Goal: Information Seeking & Learning: Find contact information

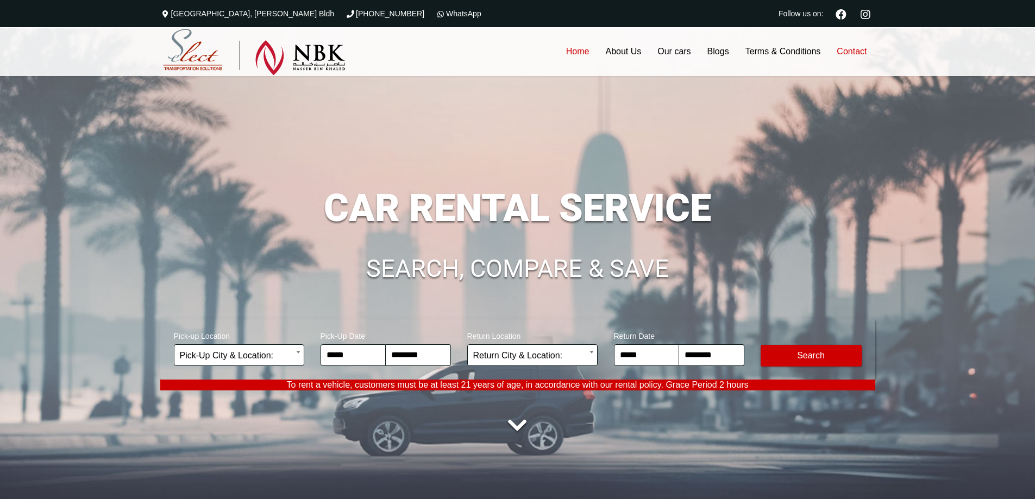
click at [851, 49] on link "Contact" at bounding box center [852, 51] width 46 height 49
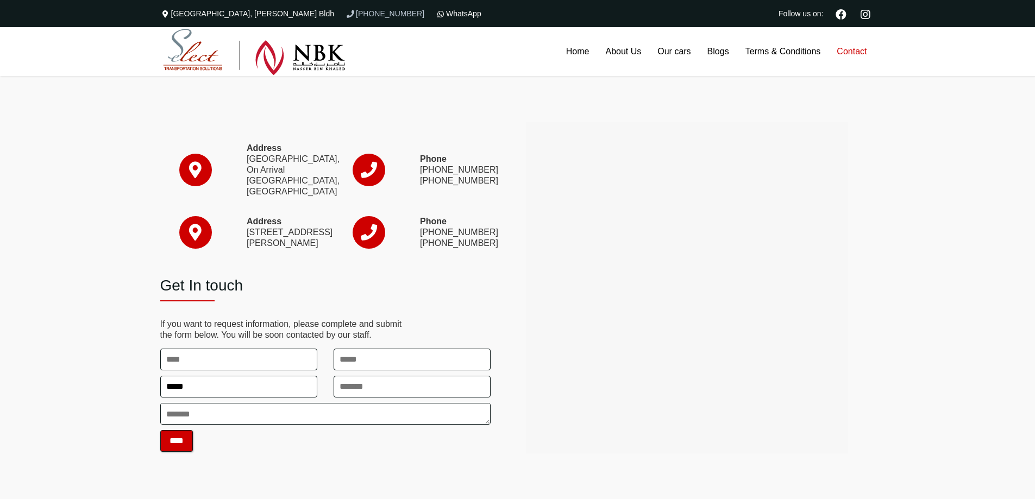
drag, startPoint x: 377, startPoint y: 12, endPoint x: 346, endPoint y: 15, distance: 31.6
click at [346, 15] on div "[PHONE_NUMBER]" at bounding box center [385, 13] width 90 height 27
copy link "31366623"
drag, startPoint x: 490, startPoint y: 243, endPoint x: 444, endPoint y: 244, distance: 45.1
click at [444, 244] on p "Phone (974) 4444 4979 (974) 4474 2222" at bounding box center [455, 232] width 71 height 33
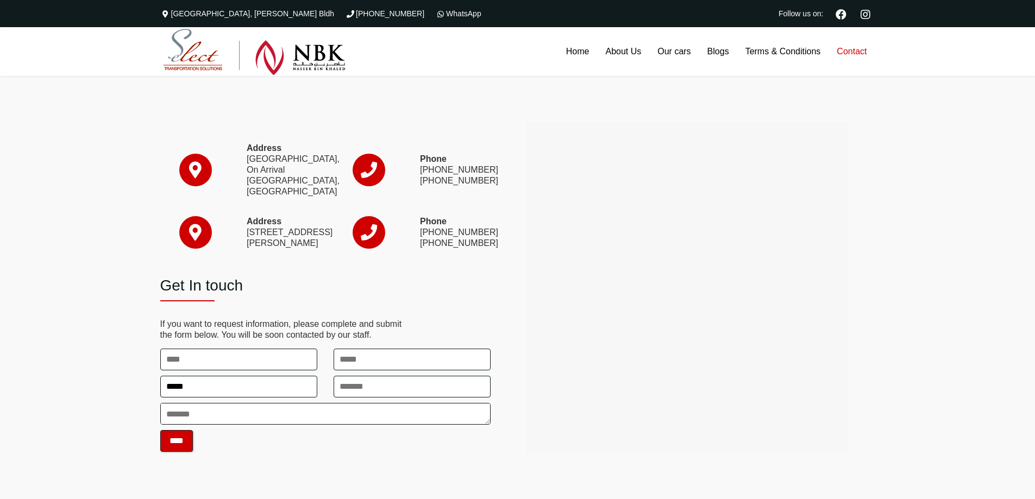
copy p "4474 2222"
